Goal: Information Seeking & Learning: Learn about a topic

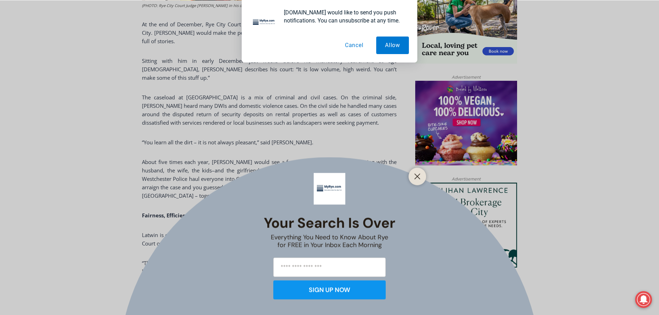
scroll to position [513, 0]
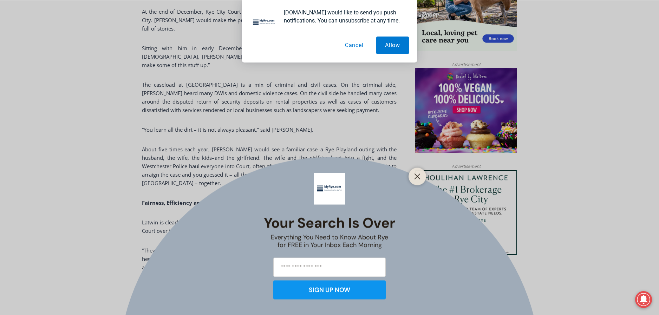
click at [353, 48] on button "Cancel" at bounding box center [354, 46] width 36 height 18
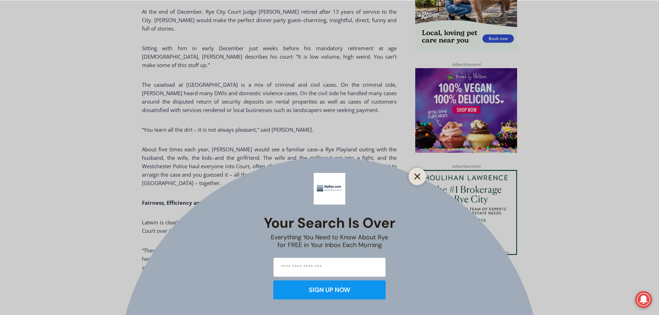
click at [415, 176] on icon "Close" at bounding box center [417, 176] width 6 height 6
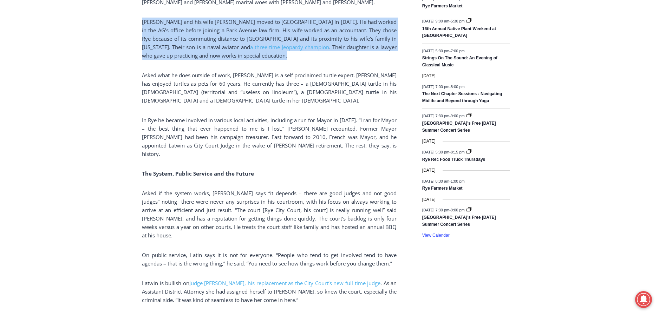
scroll to position [977, 0]
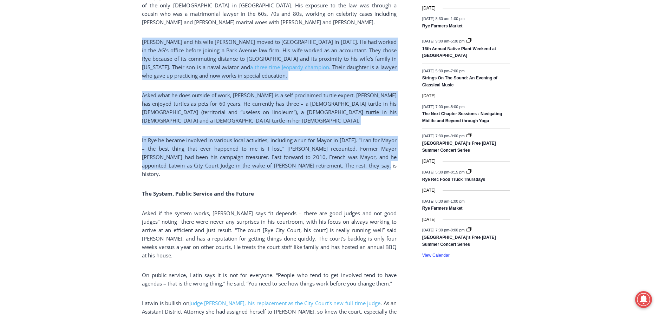
drag, startPoint x: 155, startPoint y: 147, endPoint x: 334, endPoint y: 146, distance: 179.5
click at [357, 107] on div "Home > Government > [US_STATE][GEOGRAPHIC_DATA] > [GEOGRAPHIC_DATA] Court > Fin…" at bounding box center [329, 87] width 659 height 1755
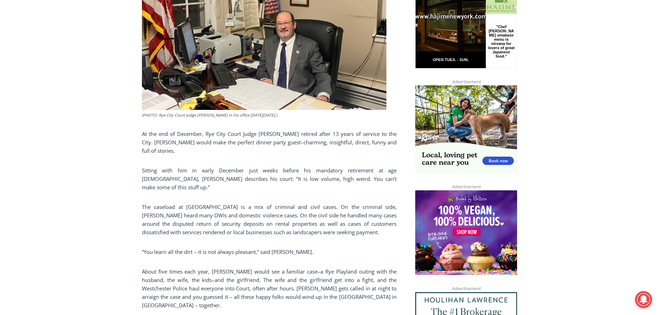
scroll to position [380, 0]
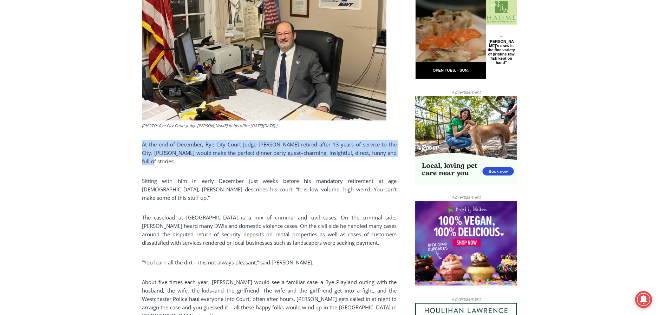
drag, startPoint x: 142, startPoint y: 138, endPoint x: 395, endPoint y: 149, distance: 253.5
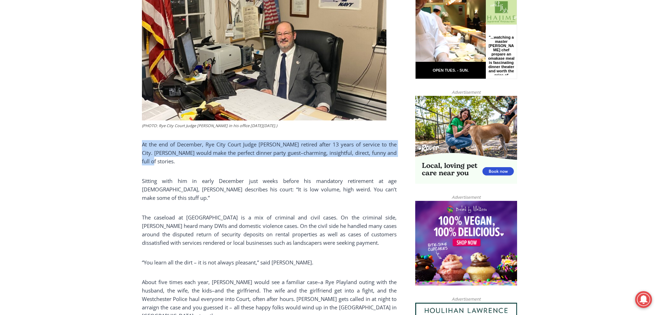
copy span "At the end of December, Rye City Court Judge [PERSON_NAME] retired after 13 yea…"
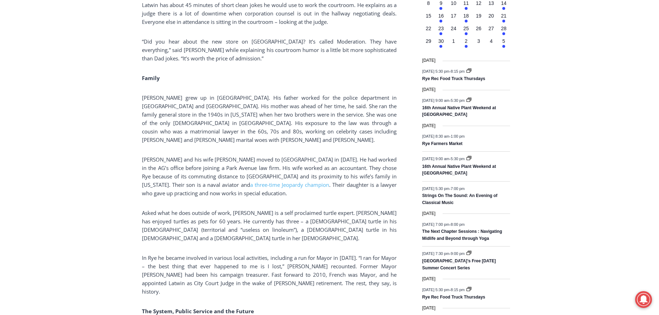
scroll to position [872, 0]
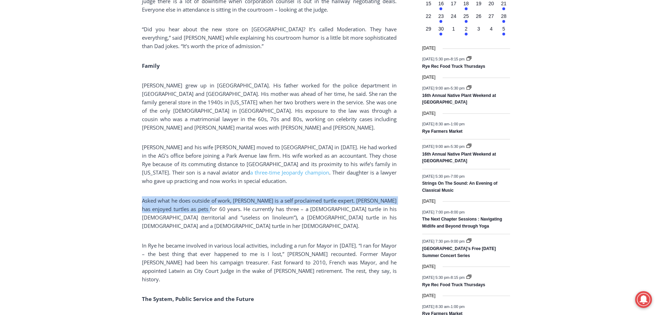
drag, startPoint x: 142, startPoint y: 152, endPoint x: 213, endPoint y: 164, distance: 72.7
click at [213, 164] on div "Home > Government > [US_STATE][GEOGRAPHIC_DATA] > [GEOGRAPHIC_DATA] Court > Fin…" at bounding box center [329, 193] width 659 height 1755
copy span "Asked what he does outside of work, [PERSON_NAME] is a self proclaimed turtle e…"
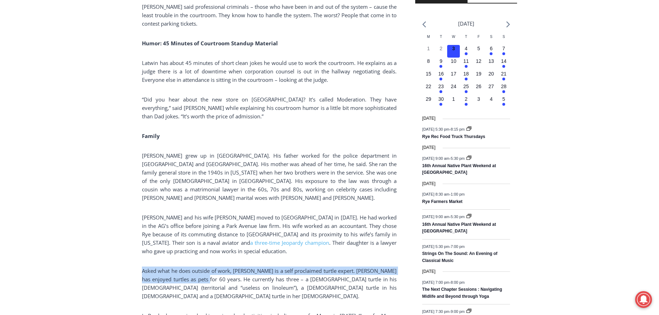
scroll to position [661, 0]
